Goal: Task Accomplishment & Management: Manage account settings

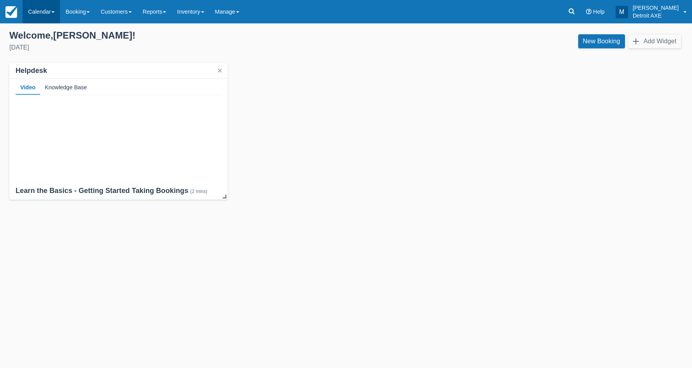
click at [38, 9] on link "Calendar" at bounding box center [41, 11] width 37 height 23
click at [60, 115] on ul "Customer Inventory Month Week Day" at bounding box center [54, 70] width 62 height 94
click at [38, 0] on link "Calendar" at bounding box center [41, 11] width 37 height 23
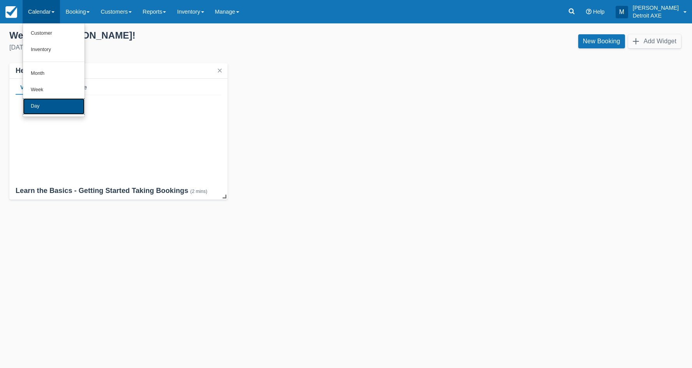
click at [57, 106] on link "Day" at bounding box center [54, 106] width 62 height 16
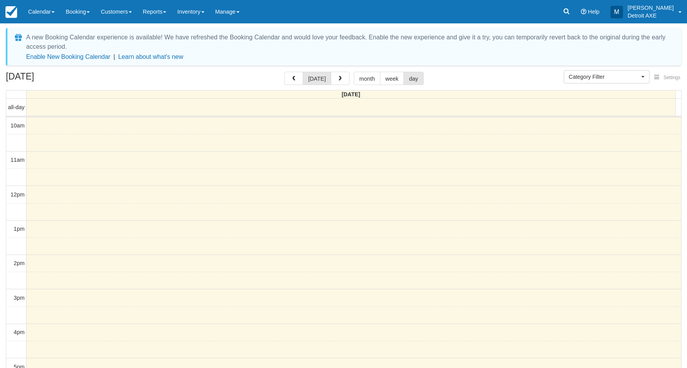
select select
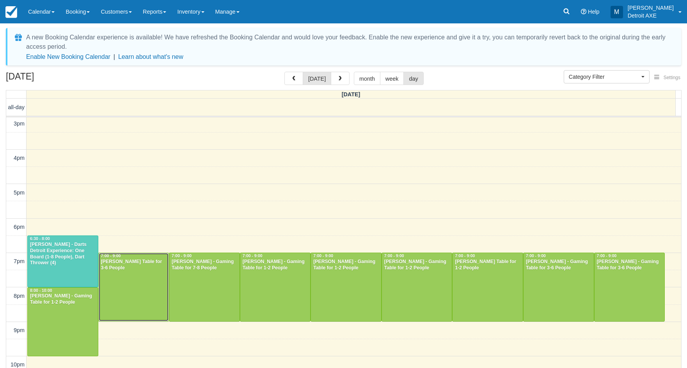
click at [143, 293] on div at bounding box center [134, 287] width 70 height 68
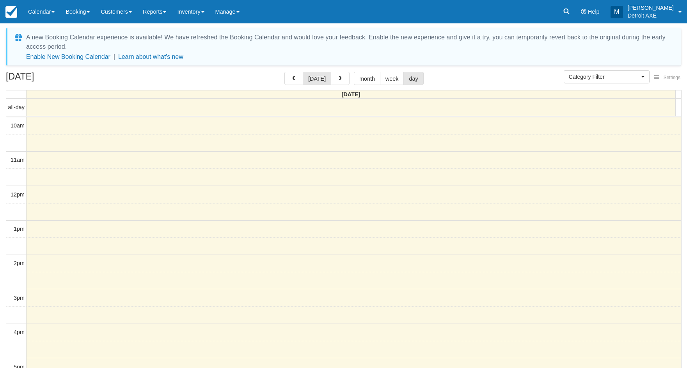
select select
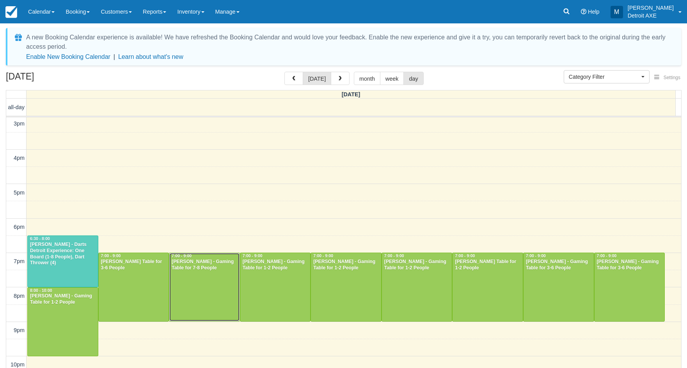
click at [206, 271] on div at bounding box center [204, 287] width 70 height 68
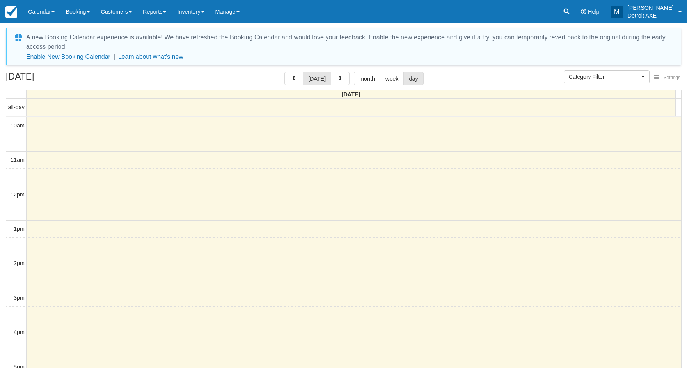
select select
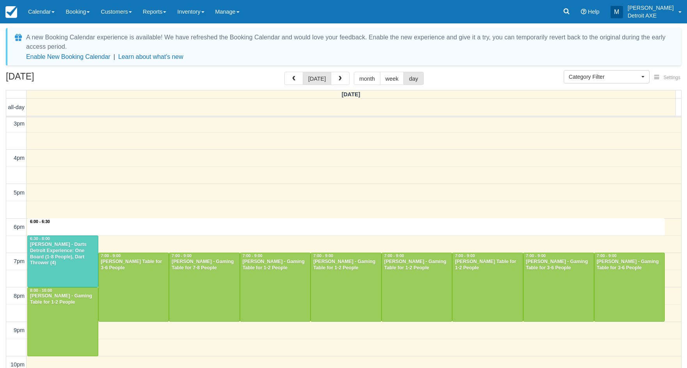
click at [378, 223] on div "10am 11am 12pm 1pm 2pm 3pm 4pm 5pm 6pm 7pm 8pm 9pm 10pm 11pm 6:00 - 6:30 6:30 -…" at bounding box center [343, 175] width 674 height 465
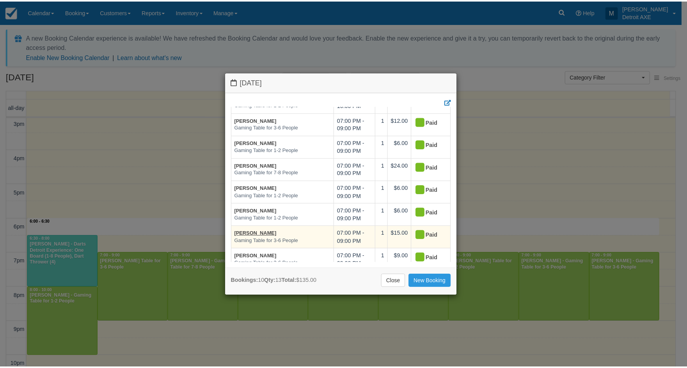
scroll to position [103, 0]
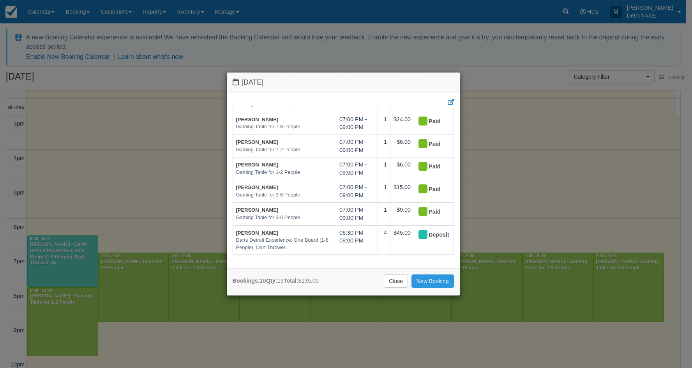
drag, startPoint x: 384, startPoint y: 277, endPoint x: 403, endPoint y: 290, distance: 23.0
click at [384, 278] on div "Close New Booking" at bounding box center [343, 280] width 221 height 13
click at [396, 281] on link "Close" at bounding box center [396, 280] width 24 height 13
